Goal: Transaction & Acquisition: Purchase product/service

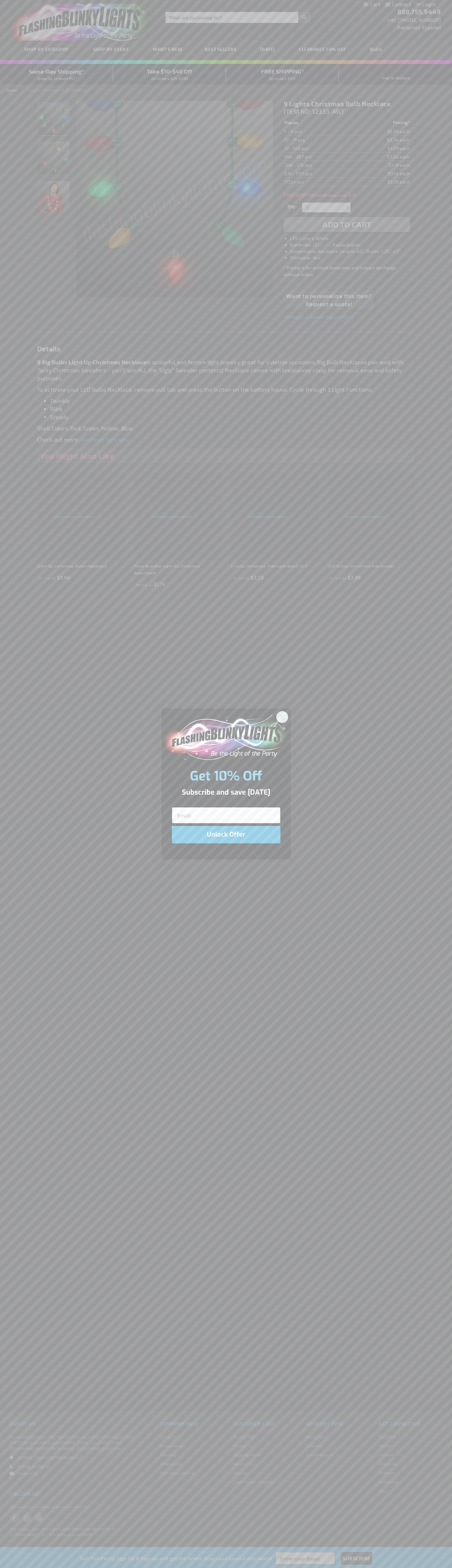
click at [282, 716] on icon "Close dialog" at bounding box center [281, 716] width 4 height 4
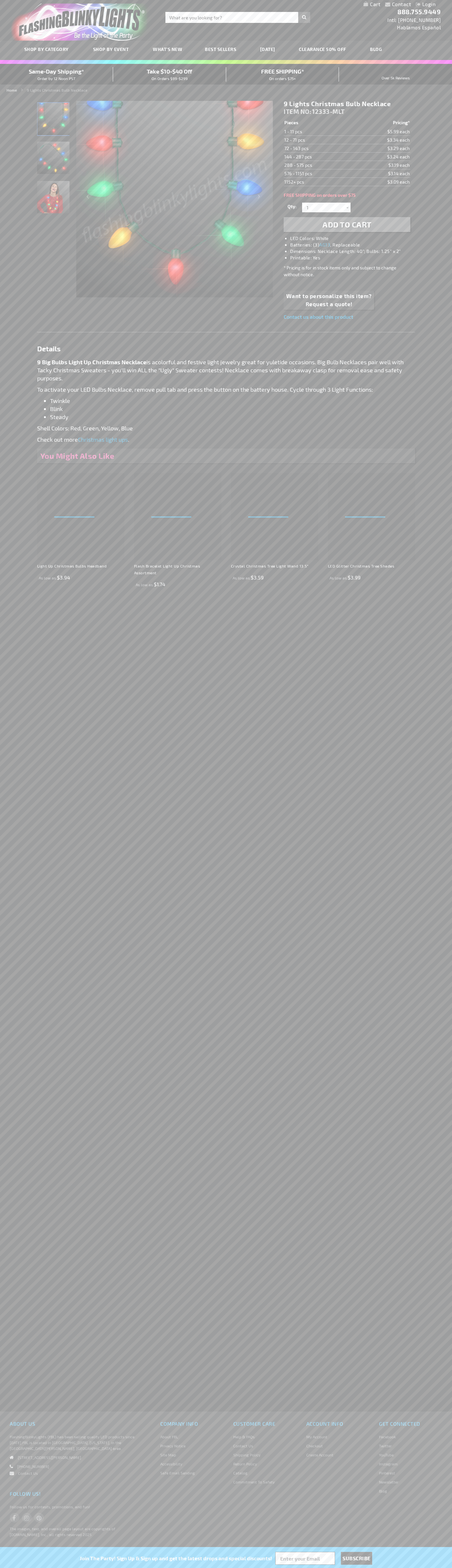
click at [347, 225] on span "Add to Cart" at bounding box center [347, 224] width 49 height 9
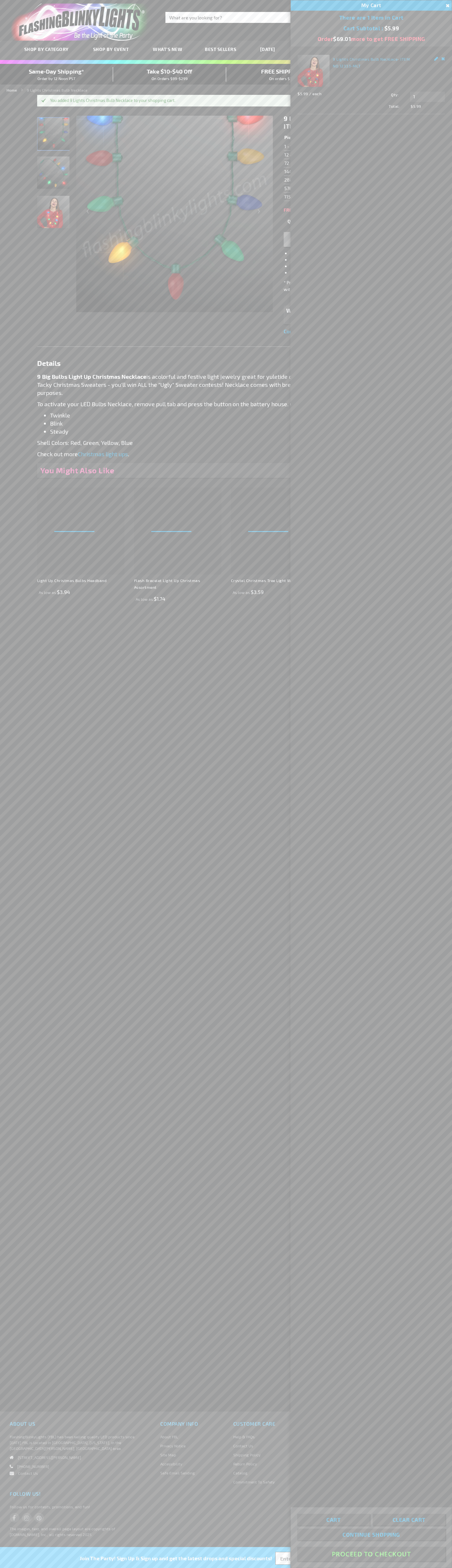
click at [371, 1554] on button "Proceed To Checkout" at bounding box center [371, 1554] width 148 height 15
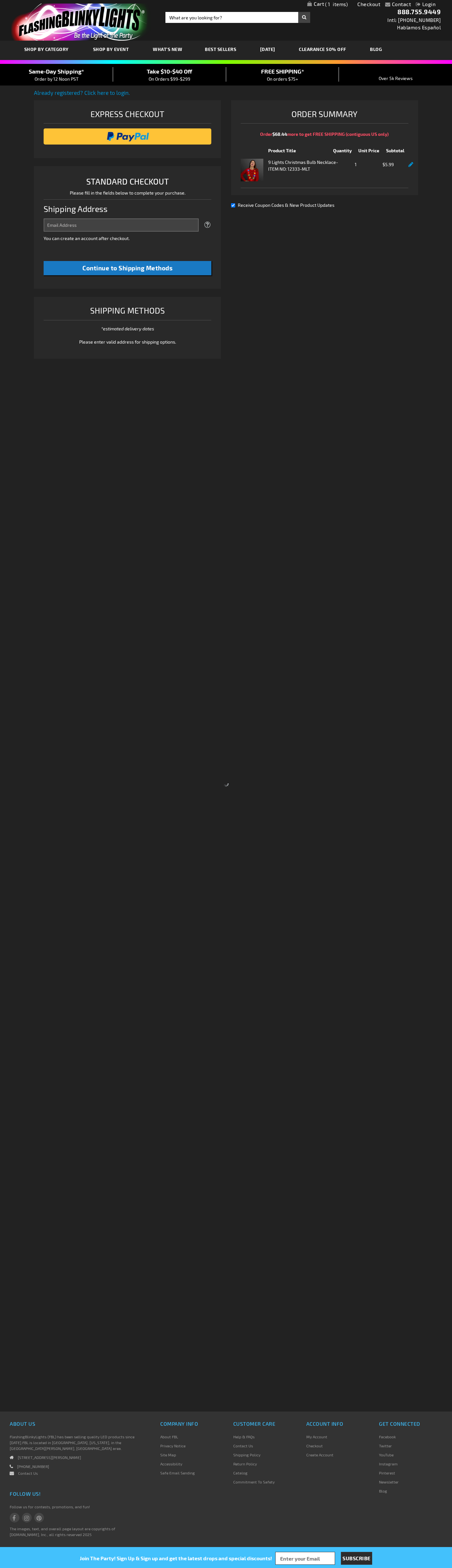
select select "US"
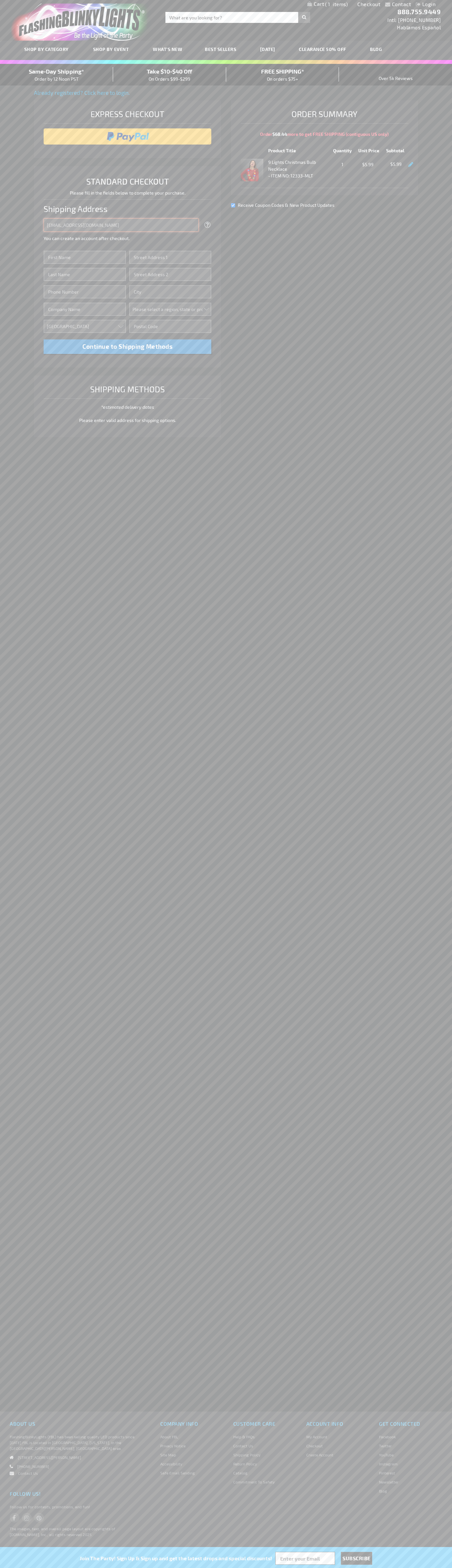
type input "johnsmith005@storebotmail.joonix.net"
type input "John"
type input "4021 Vernon Avenue"
type input "First floor"
type input "st. louis park"
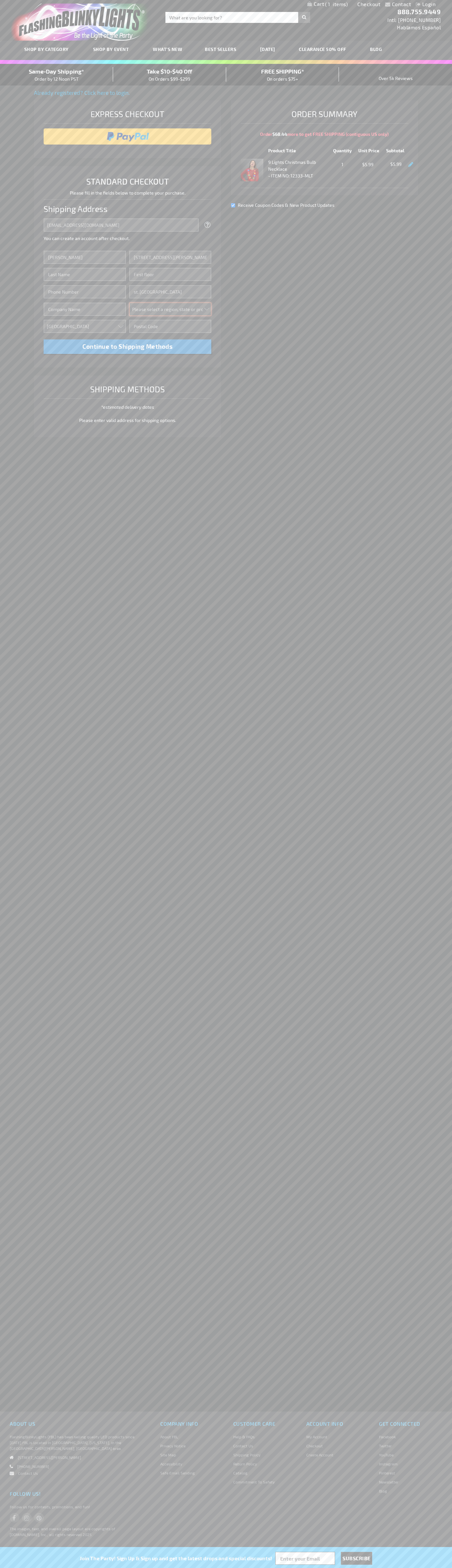
select select "34"
type input "55416"
type input "Smith"
type input "6502530000"
type input "John Smith"
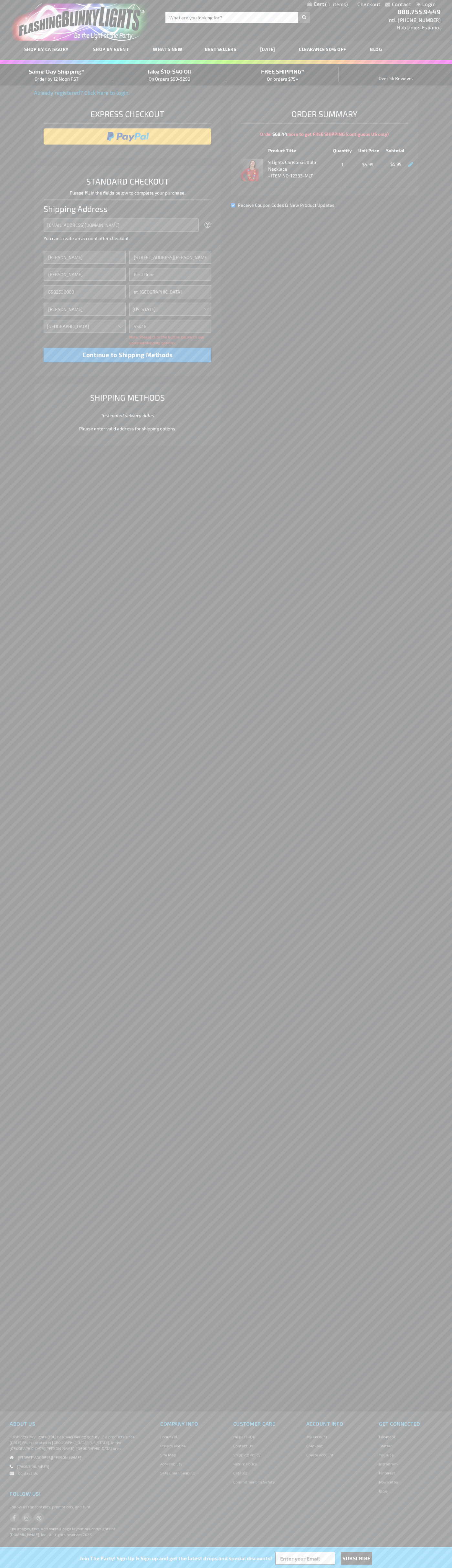
click at [57, 75] on div "Same-Day Shipping* Order by 12 Noon PST" at bounding box center [57, 74] width 113 height 15
click at [127, 136] on input "image" at bounding box center [127, 136] width 161 height 13
